Goal: Task Accomplishment & Management: Manage account settings

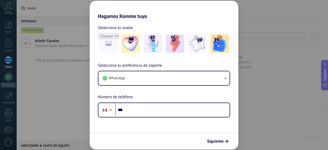
click at [299, 7] on div "Hagamos Kommo tuyo Selecciona tu avatar Selecciona tu preferencia de soporte Wh…" at bounding box center [164, 75] width 328 height 150
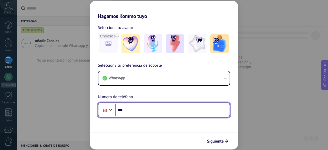
click at [137, 110] on input "***" at bounding box center [172, 110] width 114 height 12
type input "**********"
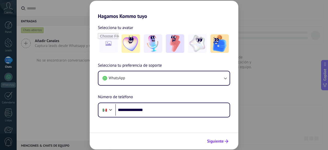
click at [214, 140] on span "Siguiente" at bounding box center [215, 141] width 17 height 4
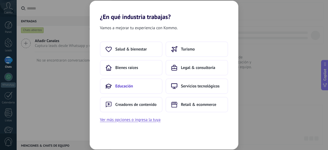
click at [121, 89] on button "Educación" at bounding box center [131, 85] width 62 height 15
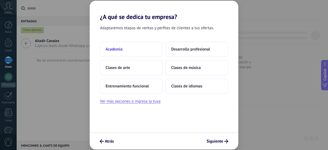
click at [112, 49] on span "Academia" at bounding box center [114, 49] width 17 height 5
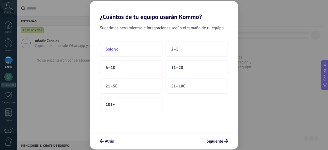
click at [117, 49] on span "Solo yo" at bounding box center [112, 49] width 13 height 5
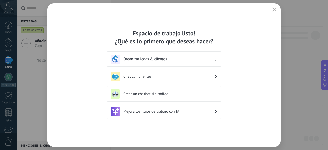
click at [187, 62] on div "Organizar leads & clientes" at bounding box center [164, 59] width 107 height 9
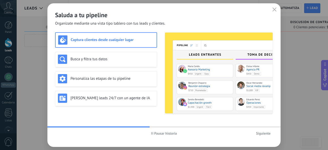
click at [119, 41] on h3 "Captura clientes desde cualquier lugar" at bounding box center [112, 39] width 83 height 5
click at [90, 59] on h3 "Busca y filtra tus datos" at bounding box center [112, 59] width 84 height 5
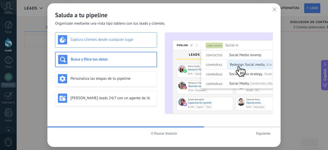
click at [92, 40] on h3 "Captura clientes desde cualquier lugar" at bounding box center [112, 39] width 84 height 5
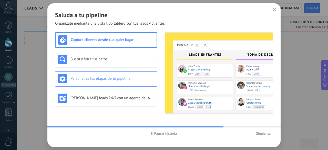
click at [93, 76] on h3 "Personaliza las etapas de tu pipeline" at bounding box center [112, 78] width 84 height 5
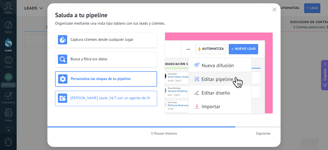
click at [102, 100] on h3 "[PERSON_NAME] leads 24/7 con un agente de IA" at bounding box center [112, 98] width 84 height 5
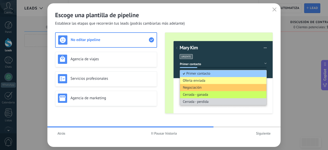
click at [259, 133] on span "Siguiente" at bounding box center [263, 133] width 15 height 4
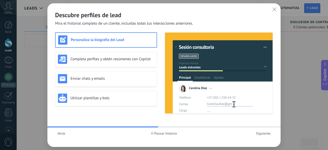
click at [263, 134] on span "Siguiente" at bounding box center [263, 133] width 15 height 4
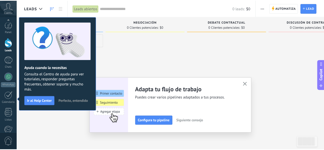
scroll to position [63, 0]
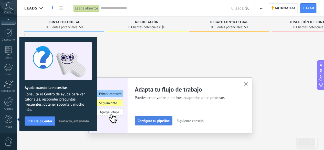
click at [156, 122] on span "Configura tu pipeline" at bounding box center [154, 121] width 32 height 4
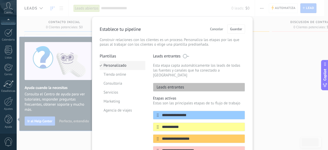
click at [109, 66] on li "Personalizado" at bounding box center [123, 65] width 46 height 9
click at [216, 30] on span "Cancelar" at bounding box center [216, 29] width 13 height 4
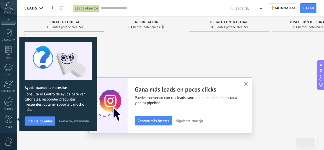
click at [246, 82] on icon "button" at bounding box center [246, 84] width 4 height 4
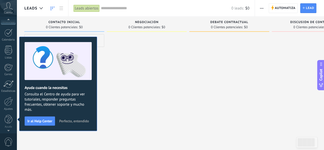
scroll to position [0, 0]
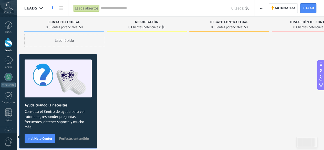
click at [66, 137] on span "Perfecto, entendido" at bounding box center [74, 138] width 30 height 4
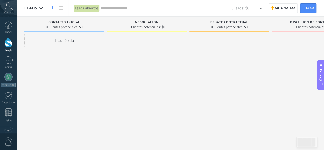
click at [63, 41] on div "Lead rápido" at bounding box center [64, 40] width 80 height 13
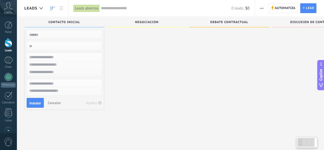
scroll to position [9, 0]
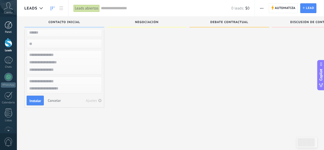
click at [8, 25] on div at bounding box center [9, 25] width 8 height 8
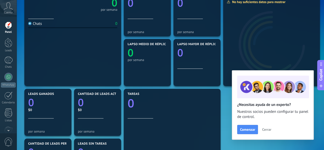
scroll to position [102, 0]
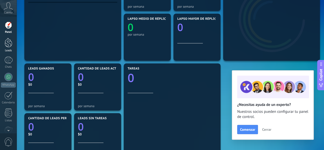
click at [6, 45] on div at bounding box center [9, 42] width 8 height 9
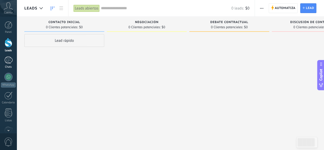
click at [7, 59] on div at bounding box center [8, 59] width 8 height 7
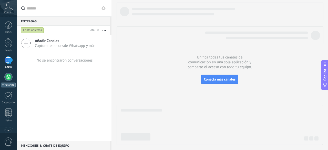
click at [9, 76] on div at bounding box center [8, 77] width 8 height 8
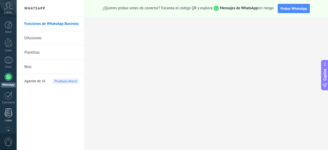
click at [10, 112] on div at bounding box center [9, 112] width 8 height 9
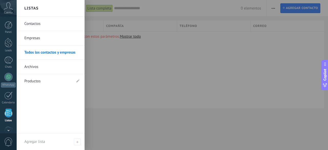
click at [31, 23] on link "Contactos" at bounding box center [51, 24] width 55 height 14
